Goal: Transaction & Acquisition: Purchase product/service

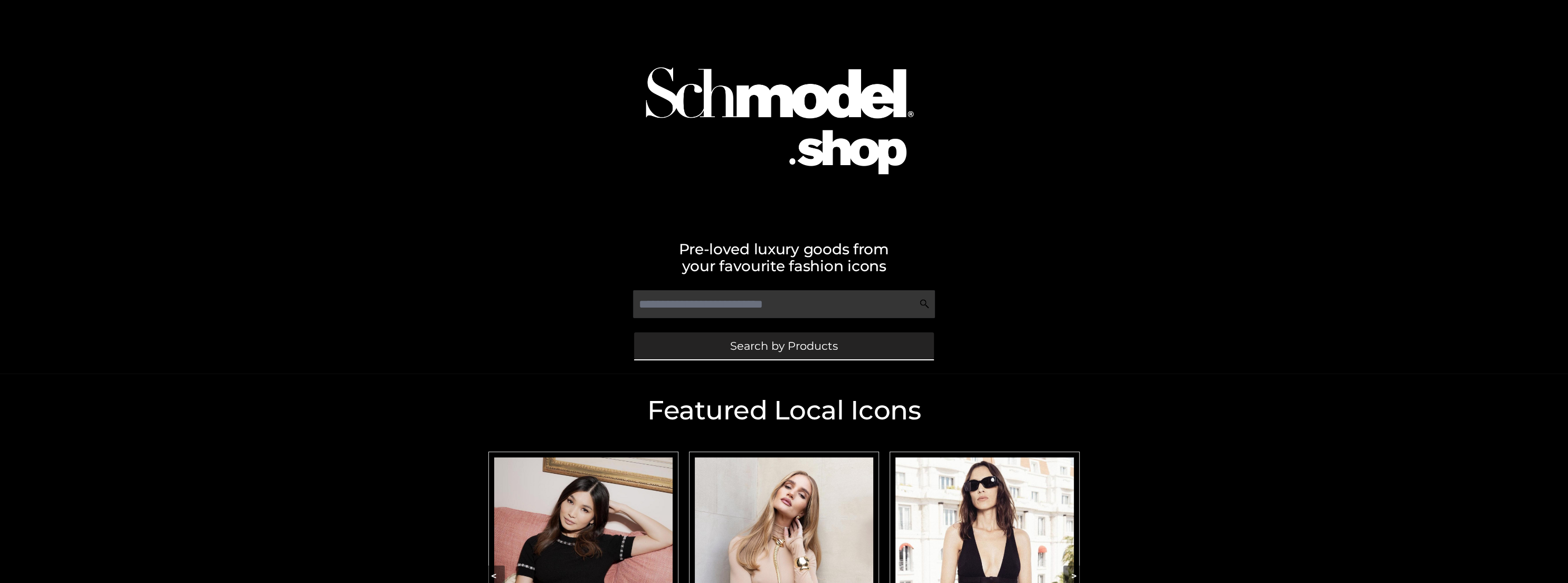
click at [787, 350] on span "Search by Products" at bounding box center [784, 346] width 108 height 11
click at [599, 507] on img "Carousel Navigation" at bounding box center [583, 568] width 178 height 222
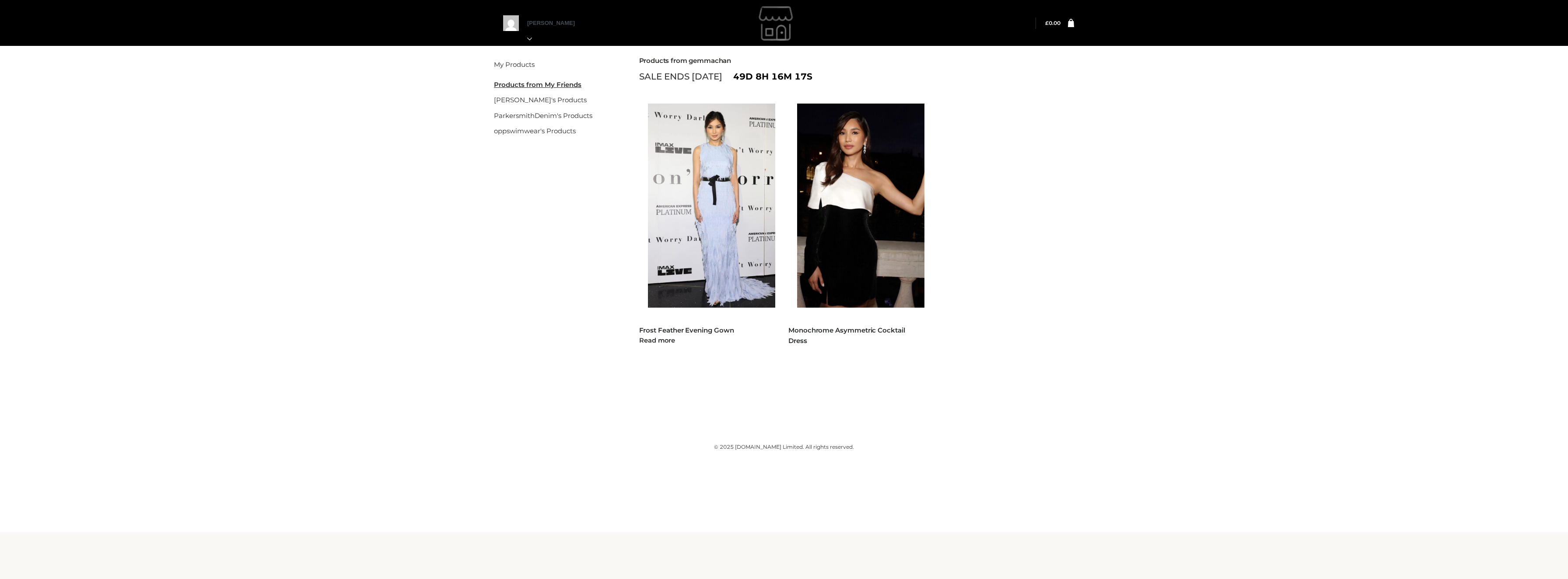
click at [688, 274] on img at bounding box center [716, 206] width 136 height 204
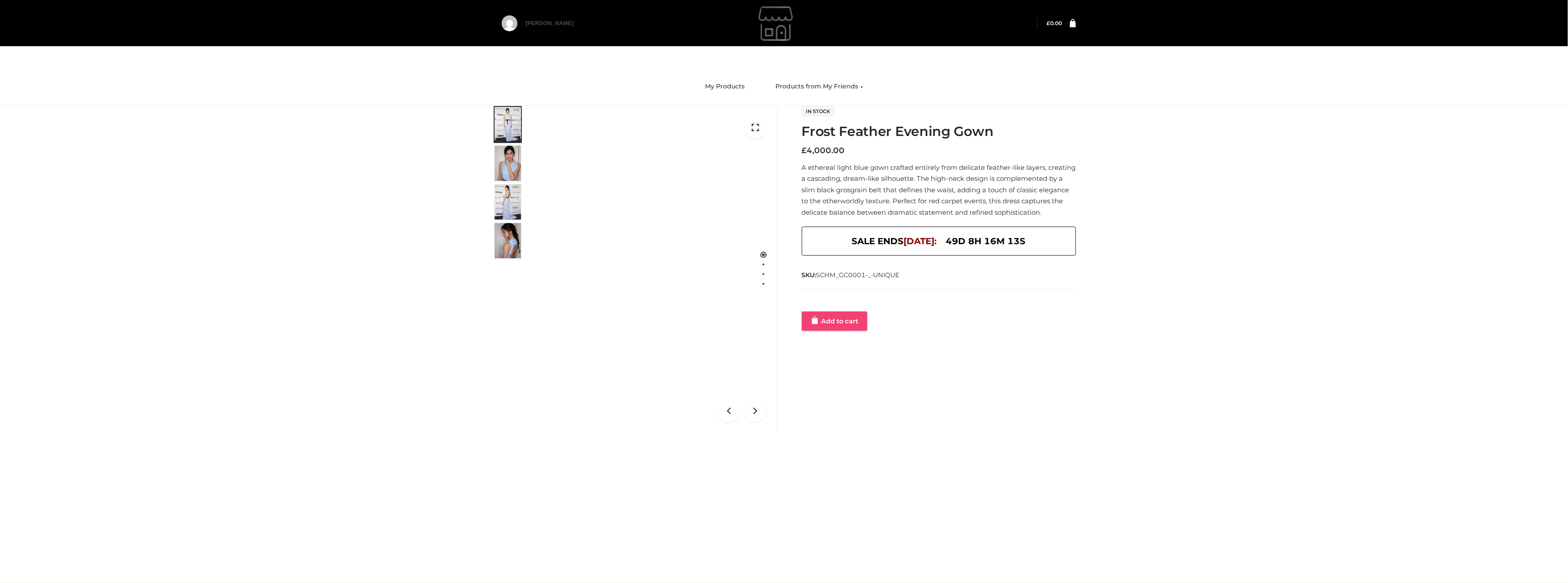
click at [843, 331] on link "Add to cart" at bounding box center [835, 322] width 66 height 20
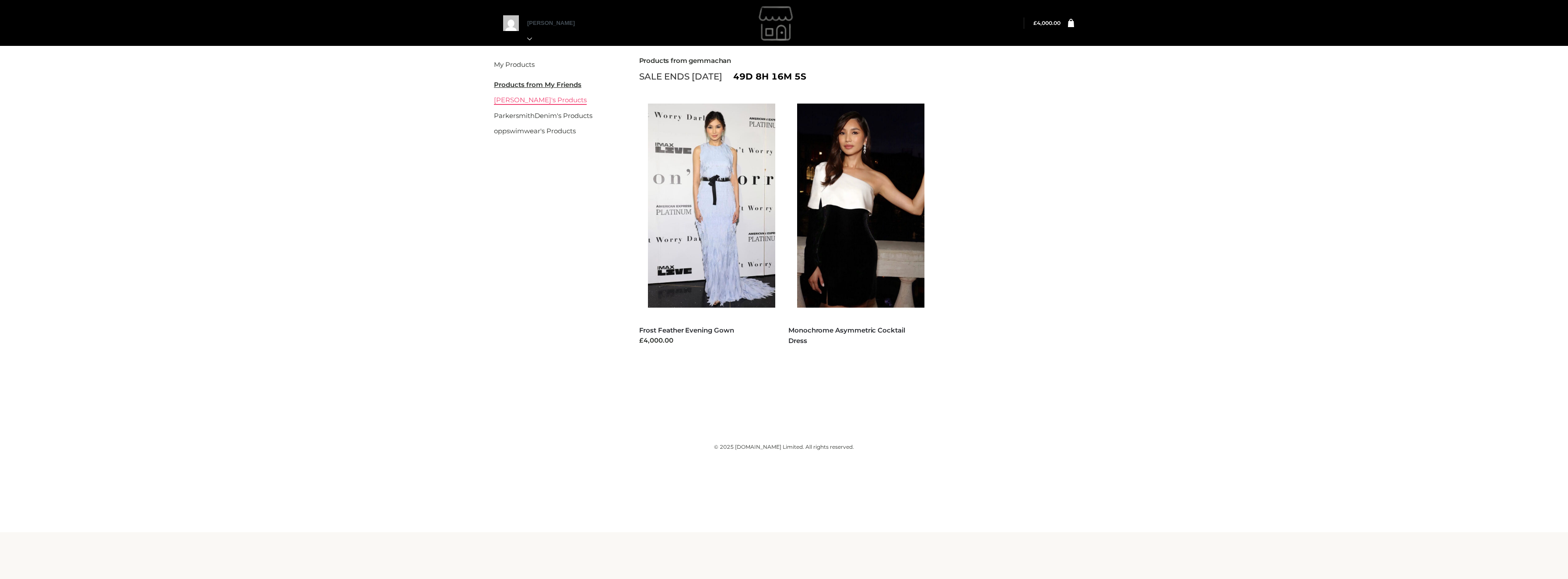
click at [528, 99] on link "[PERSON_NAME]'s Products" at bounding box center [540, 100] width 93 height 9
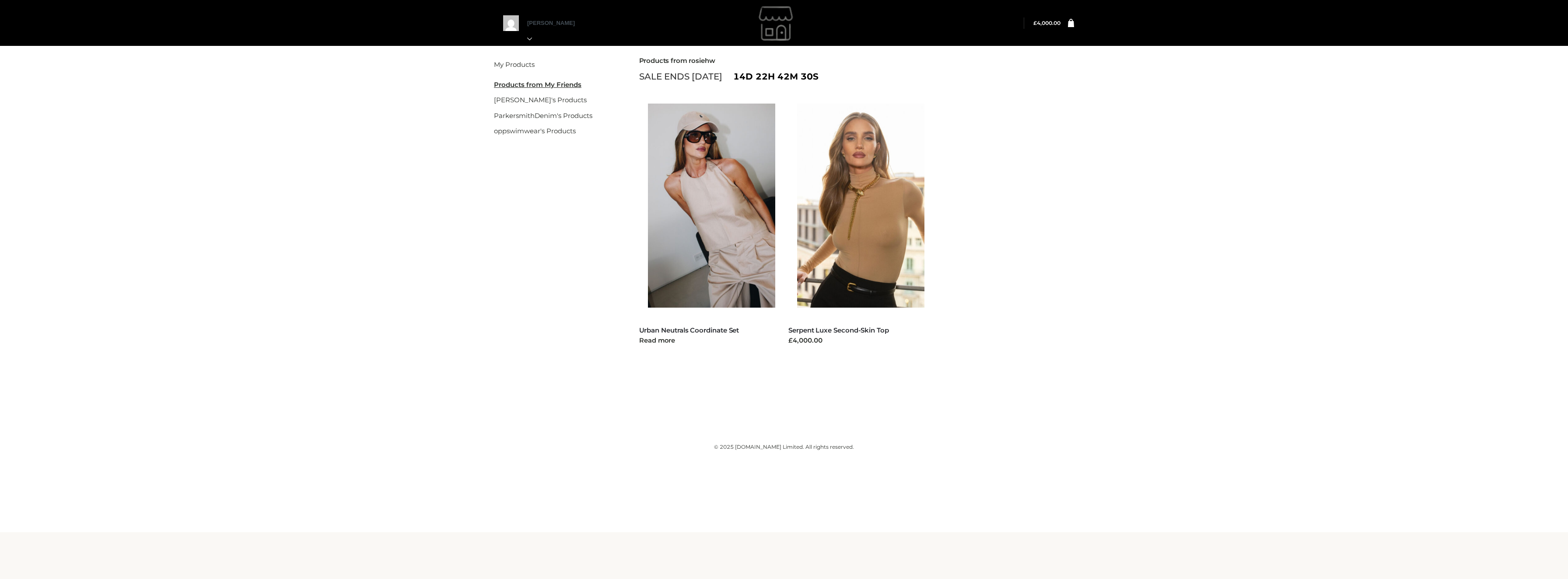
click at [699, 321] on div "FFP , TWO PIECE Urban Neutrals Coordinate Set £5,000.00 Read more" at bounding box center [707, 336] width 136 height 40
click at [699, 328] on link "Urban Neutrals Coordinate Set" at bounding box center [689, 330] width 100 height 9
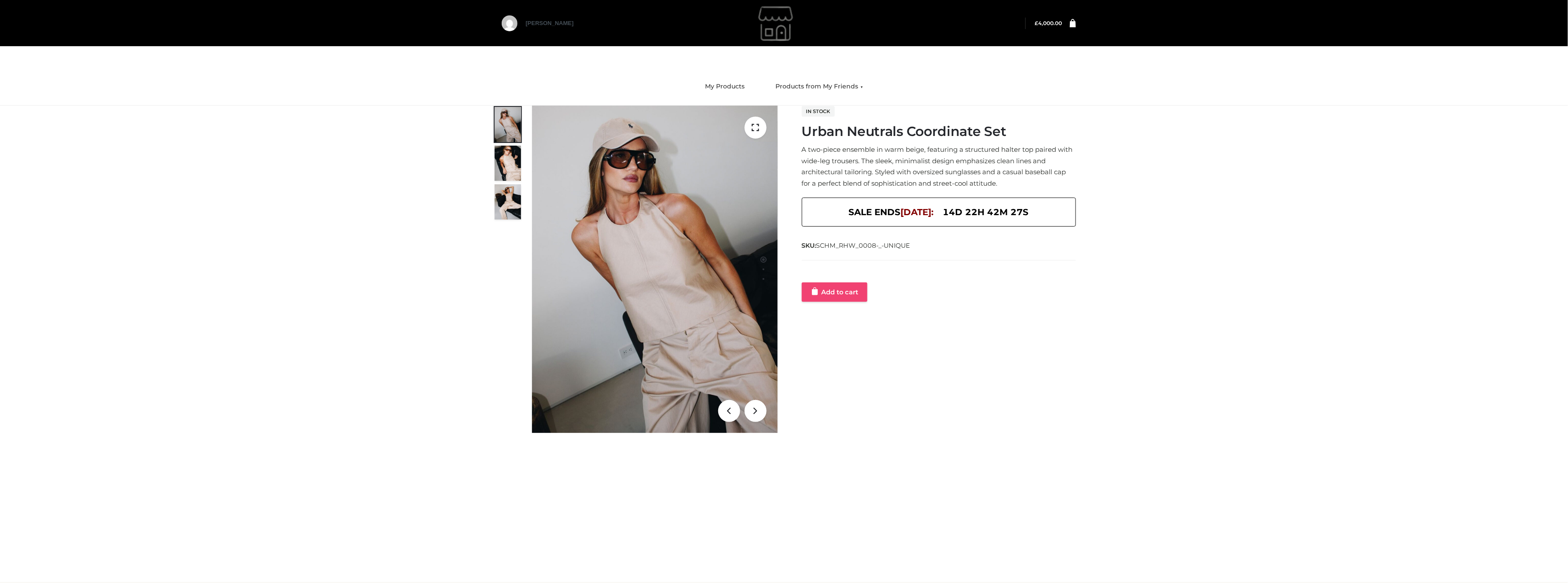
click at [816, 297] on link "Add to cart" at bounding box center [835, 292] width 66 height 20
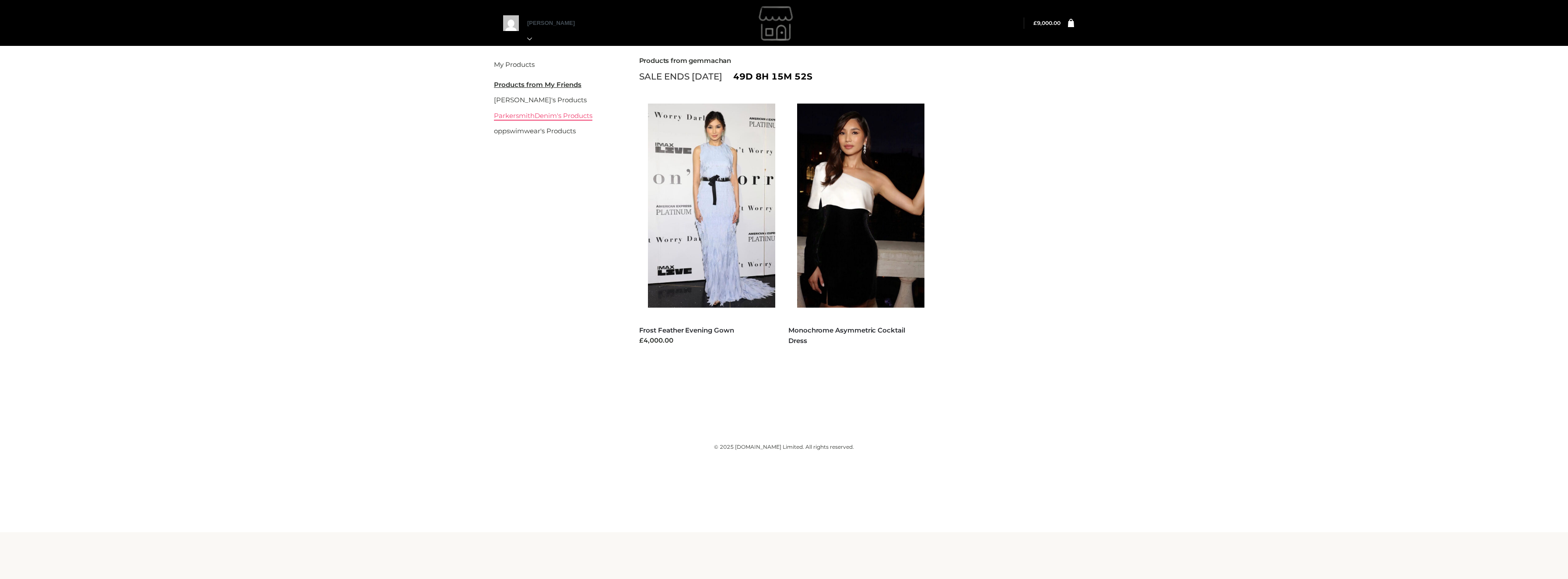
click at [536, 116] on link "ParkersmithDenim's Products" at bounding box center [543, 116] width 99 height 9
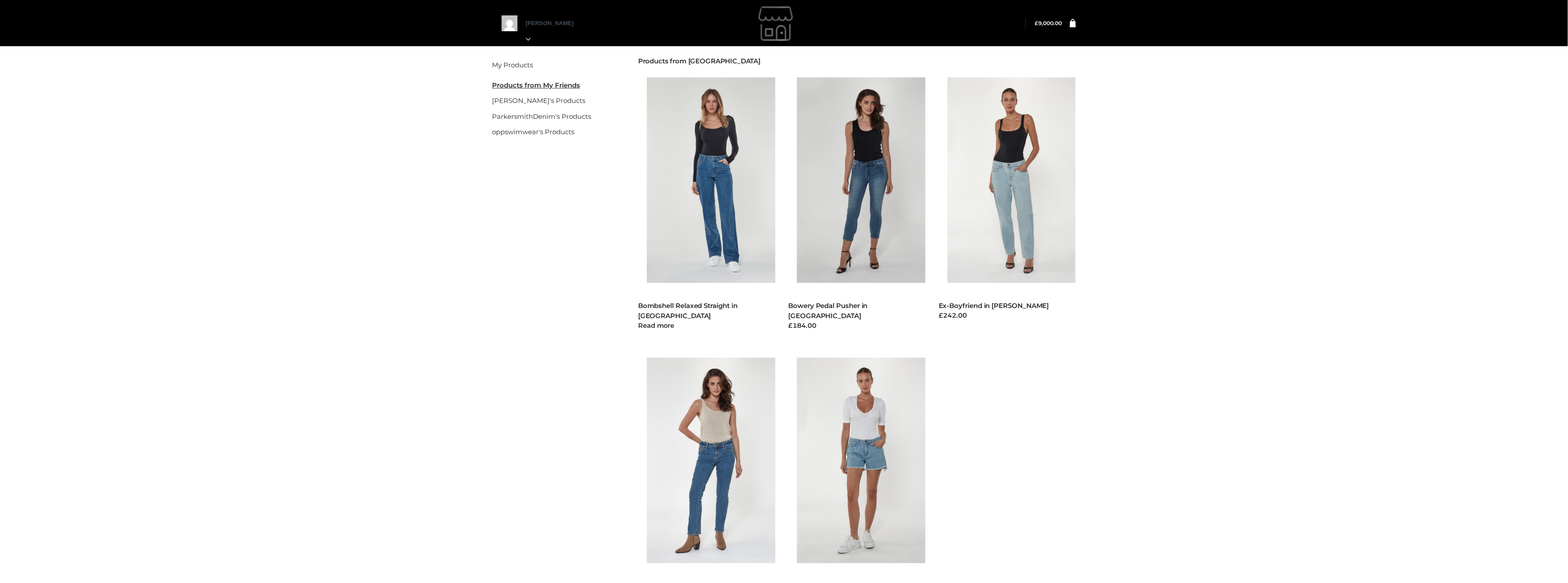
click at [675, 189] on img at bounding box center [716, 180] width 137 height 206
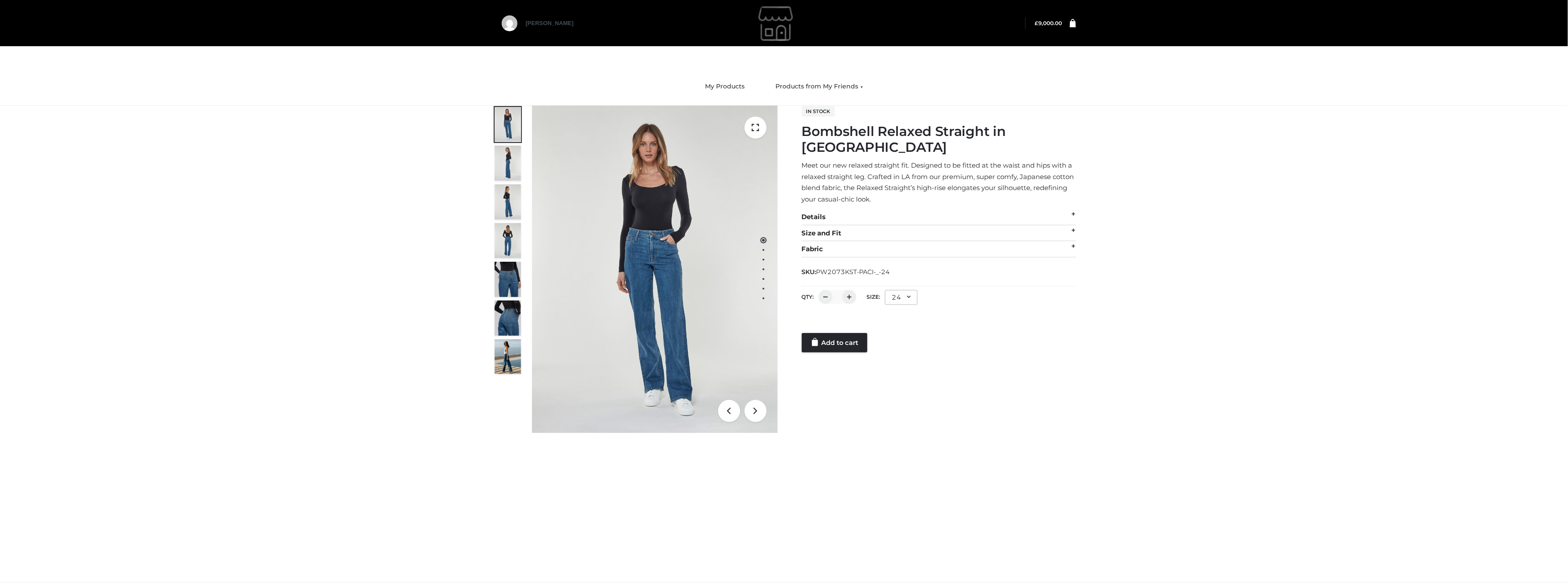
click at [831, 337] on div "1 / 7 In stock Bombshell Relaxed Straight in Pacific Meet our new relaxed strai…" at bounding box center [784, 269] width 597 height 328
click at [835, 333] on link "Add to cart" at bounding box center [835, 343] width 66 height 20
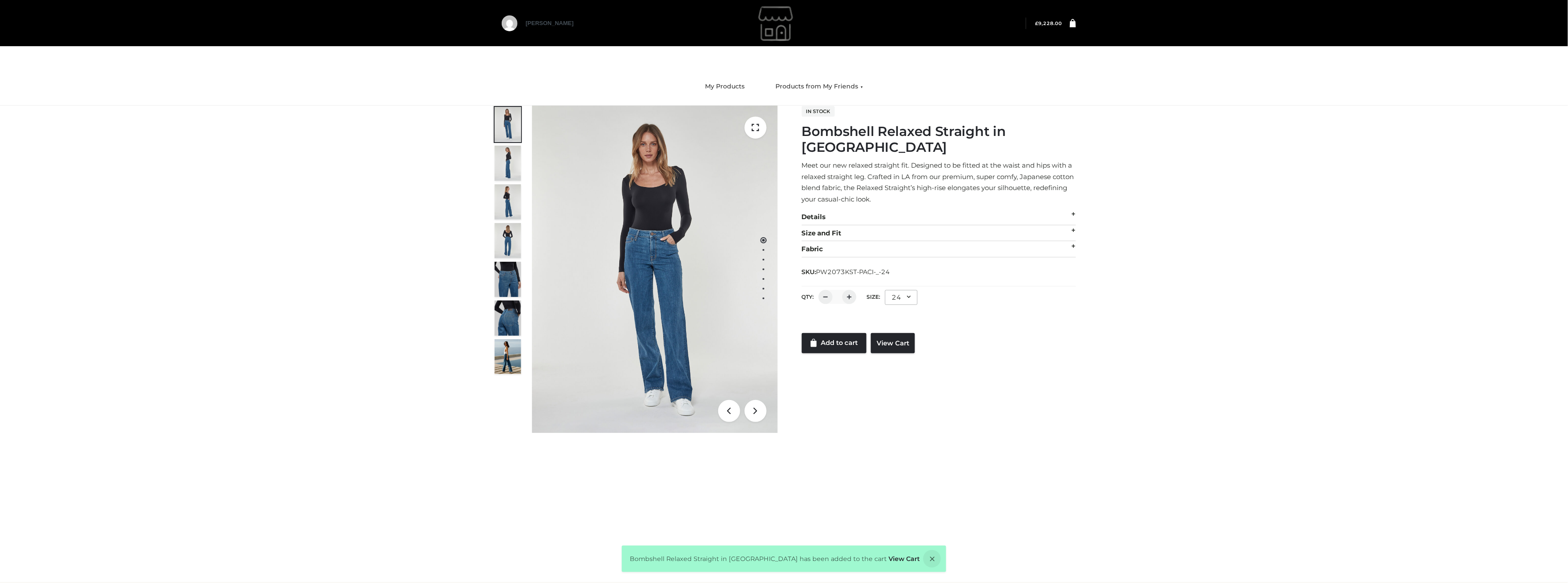
click at [1076, 24] on div "[PERSON_NAME]" at bounding box center [784, 23] width 606 height 46
click at [1071, 24] on icon at bounding box center [1073, 23] width 6 height 9
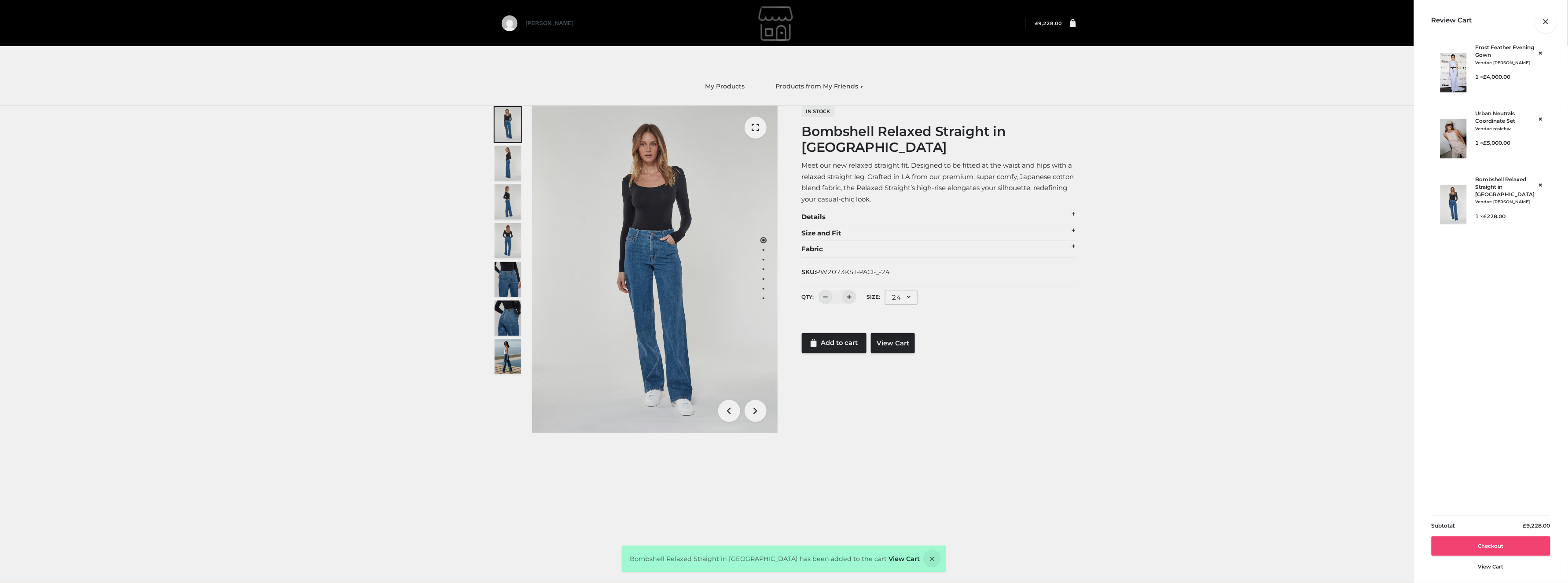
click at [1491, 550] on link "Checkout" at bounding box center [1491, 546] width 119 height 20
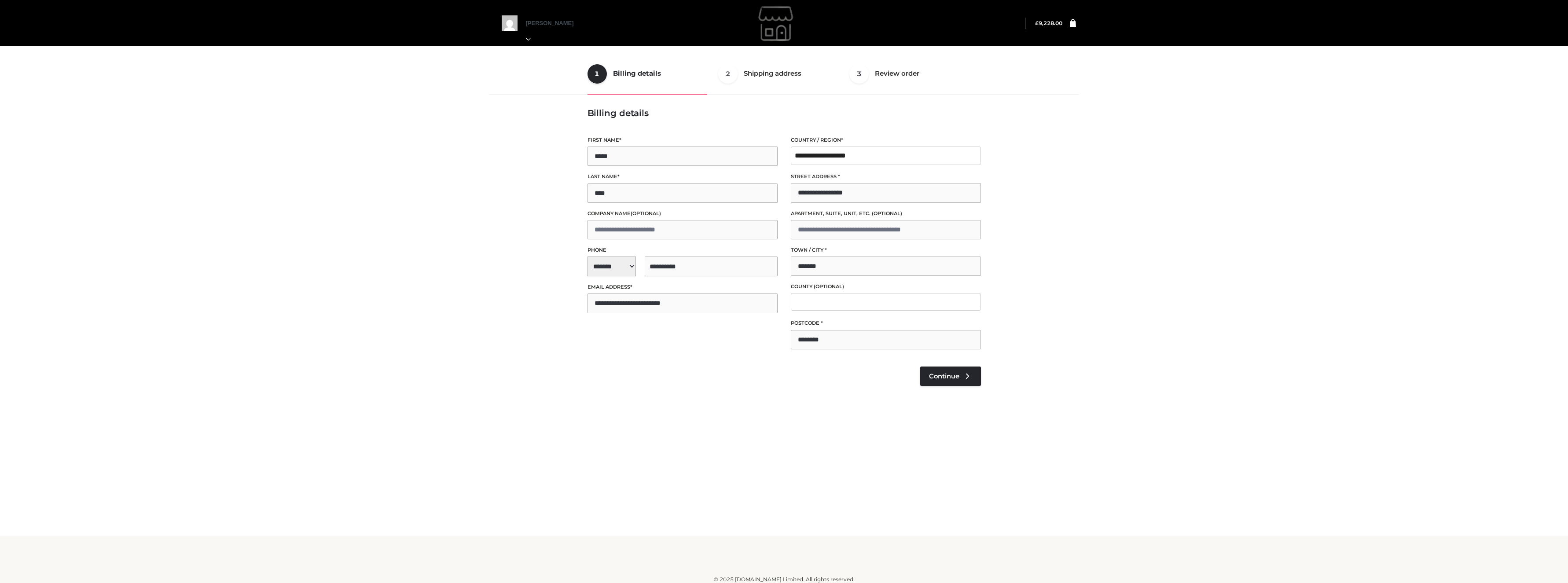
select select "**"
click at [970, 381] on link "Continue" at bounding box center [950, 377] width 61 height 20
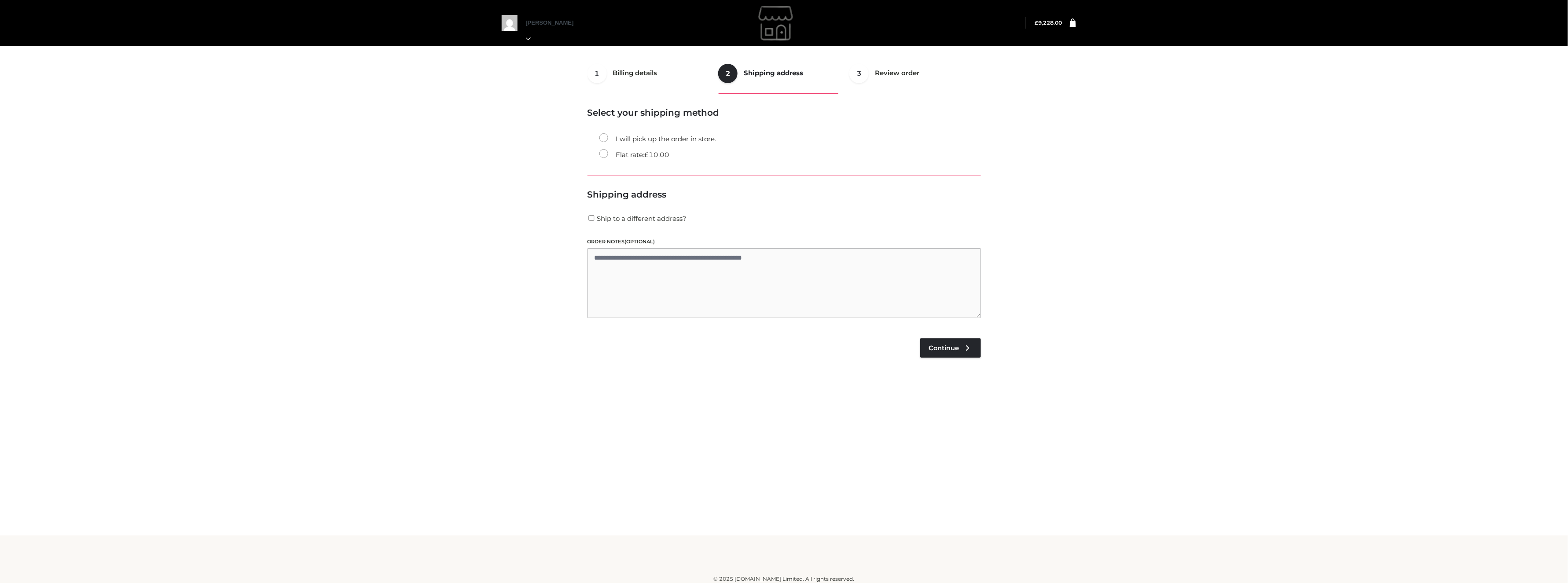
scroll to position [6, 0]
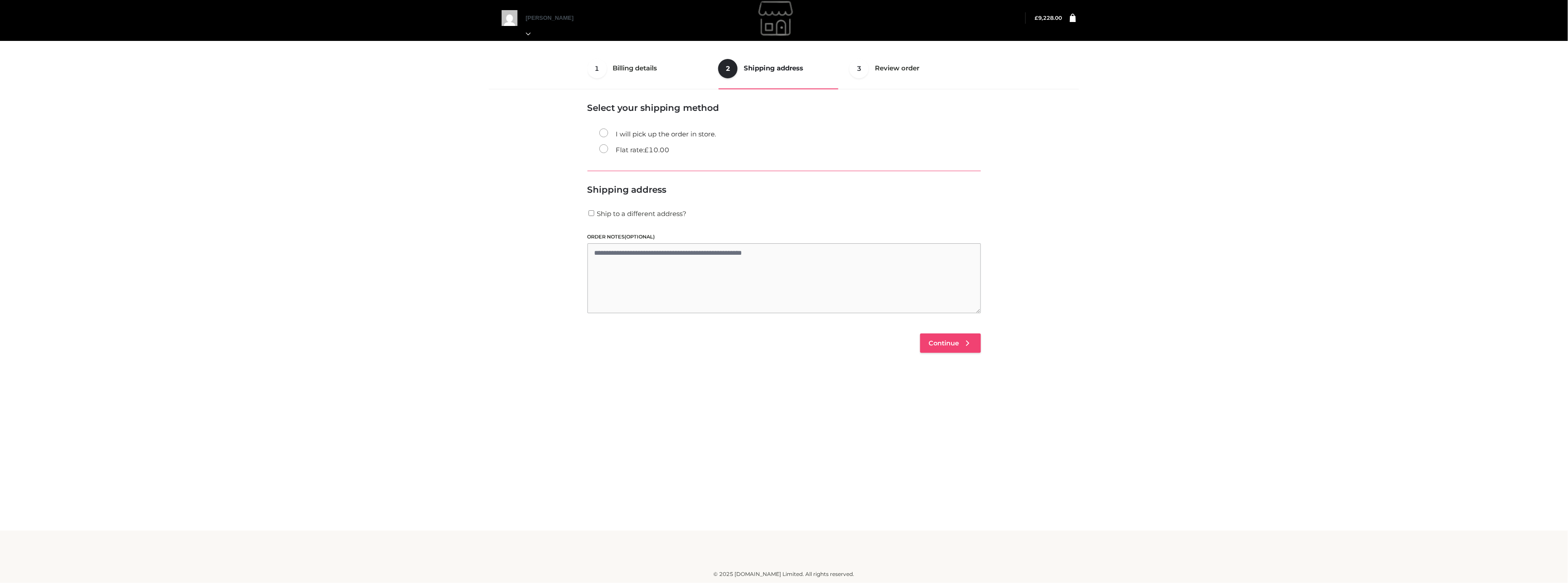
click at [952, 342] on span "Continue" at bounding box center [944, 343] width 31 height 8
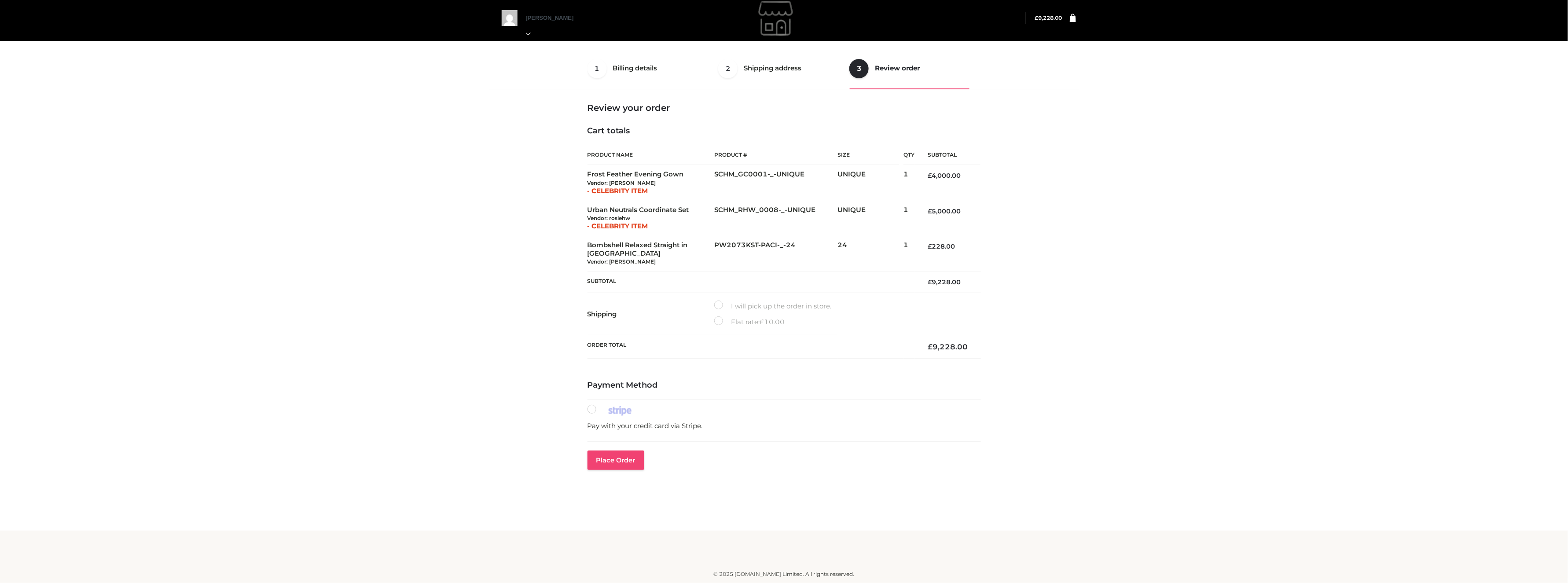
click at [620, 456] on button "Place order" at bounding box center [616, 461] width 57 height 20
